Goal: Information Seeking & Learning: Learn about a topic

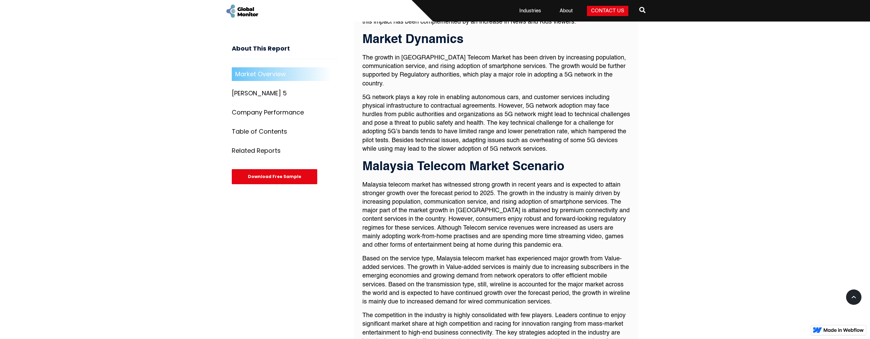
scroll to position [566, 0]
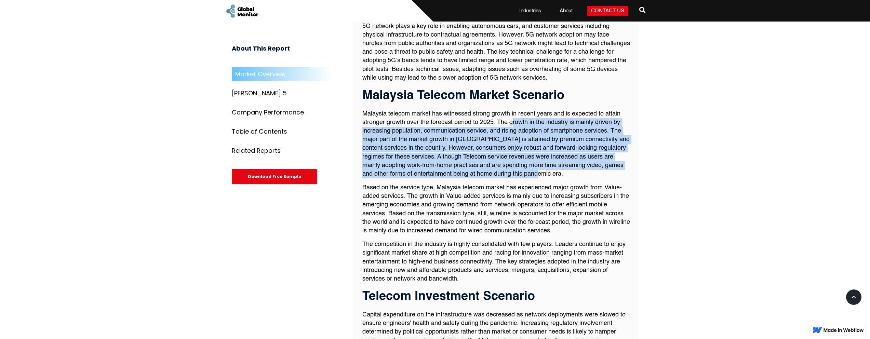
drag, startPoint x: 511, startPoint y: 111, endPoint x: 631, endPoint y: 161, distance: 130.3
click at [631, 161] on div "Market Overview Market Overview Malaysia Telecom Market has witnessed strong gr…" at bounding box center [496, 29] width 285 height 675
click at [388, 149] on p "Malaysia telecom market has witnessed strong growth in recent years and is expe…" at bounding box center [496, 144] width 268 height 69
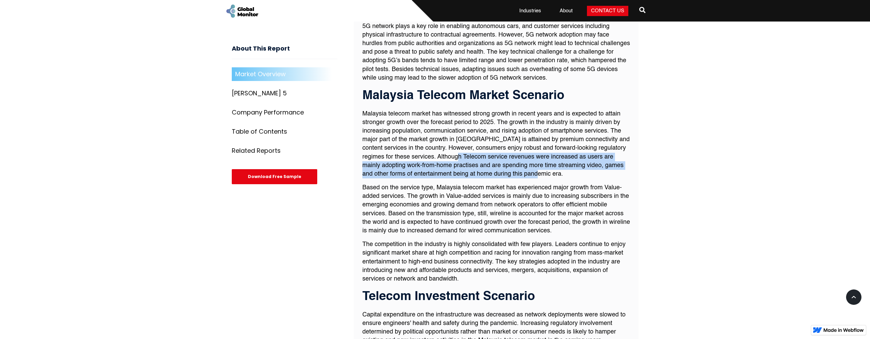
drag, startPoint x: 460, startPoint y: 145, endPoint x: 577, endPoint y: 163, distance: 119.1
click at [577, 163] on p "Malaysia telecom market has witnessed strong growth in recent years and is expe…" at bounding box center [496, 144] width 268 height 69
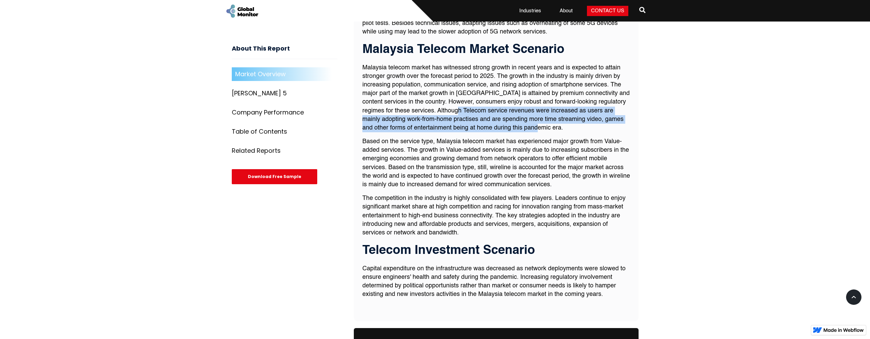
scroll to position [616, 0]
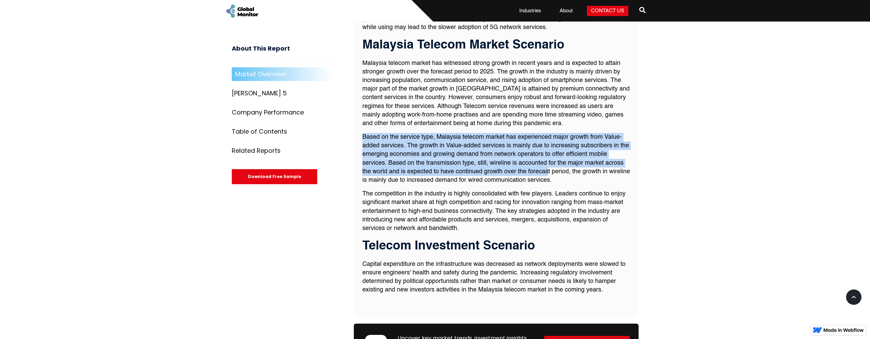
drag, startPoint x: 363, startPoint y: 127, endPoint x: 547, endPoint y: 162, distance: 187.6
click at [547, 162] on p "Based on the service type, Malaysia telecom market has experienced major growth…" at bounding box center [496, 159] width 268 height 52
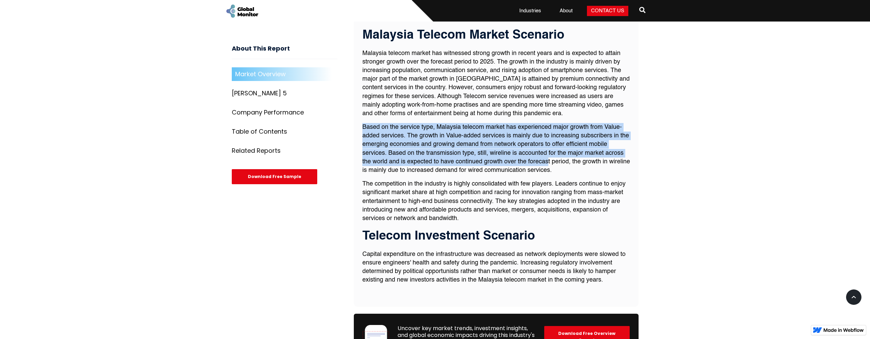
scroll to position [631, 0]
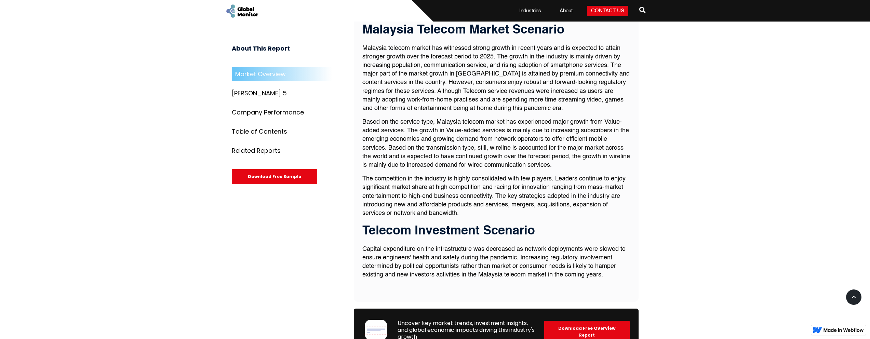
drag, startPoint x: 433, startPoint y: 181, endPoint x: 536, endPoint y: 180, distance: 102.6
click at [536, 180] on p "The competition in the industry is highly consolidated with few players. Leader…" at bounding box center [496, 196] width 268 height 43
drag, startPoint x: 536, startPoint y: 180, endPoint x: 389, endPoint y: 181, distance: 146.7
click at [389, 181] on p "The competition in the industry is highly consolidated with few players. Leader…" at bounding box center [496, 196] width 268 height 43
drag, startPoint x: 390, startPoint y: 186, endPoint x: 488, endPoint y: 185, distance: 98.1
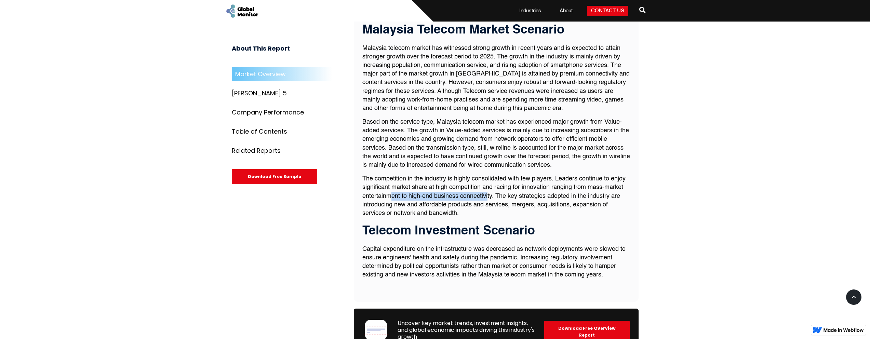
click at [488, 185] on p "The competition in the industry is highly consolidated with few players. Leader…" at bounding box center [496, 196] width 268 height 43
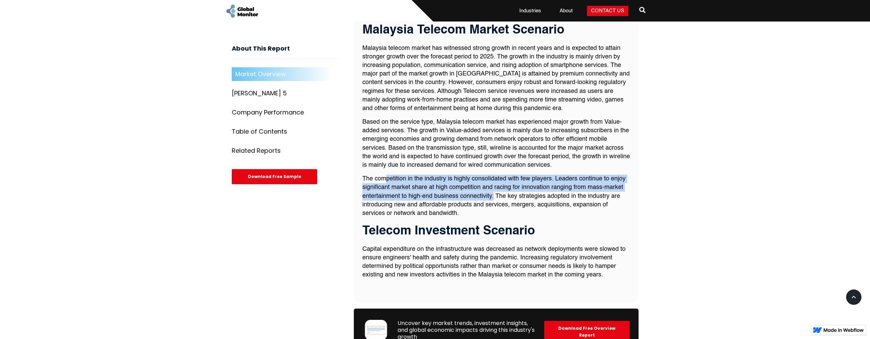
drag, startPoint x: 494, startPoint y: 187, endPoint x: 388, endPoint y: 170, distance: 107.7
click at [386, 175] on p "The competition in the industry is highly consolidated with few players. Leader…" at bounding box center [496, 196] width 268 height 43
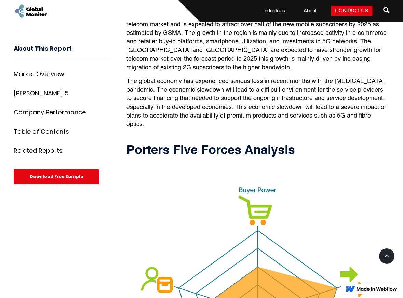
scroll to position [2930, 0]
